Goal: Information Seeking & Learning: Learn about a topic

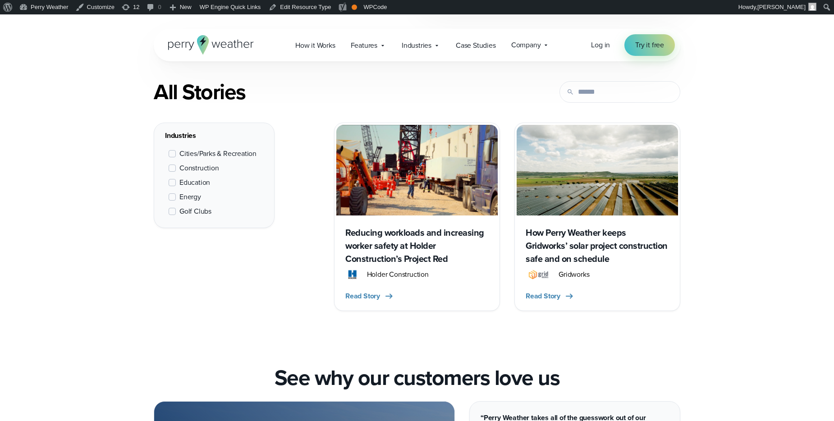
click at [714, 117] on div "All Stories Filters Industries Cities/Parks & Recreation" at bounding box center [416, 195] width 649 height 232
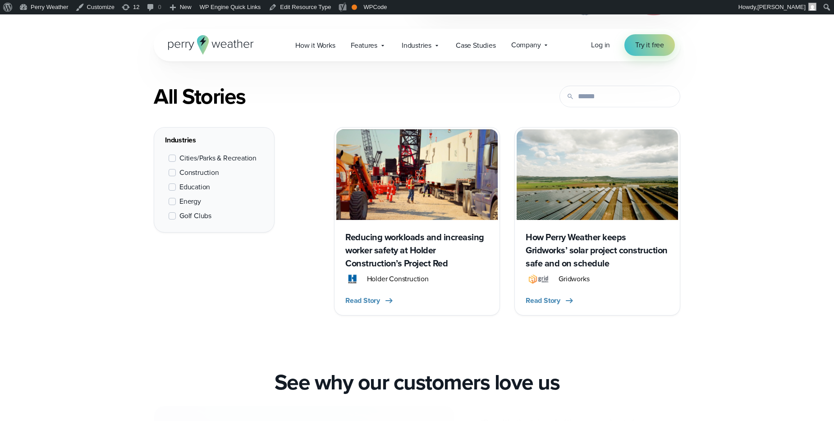
scroll to position [339, 0]
